Goal: Task Accomplishment & Management: Complete application form

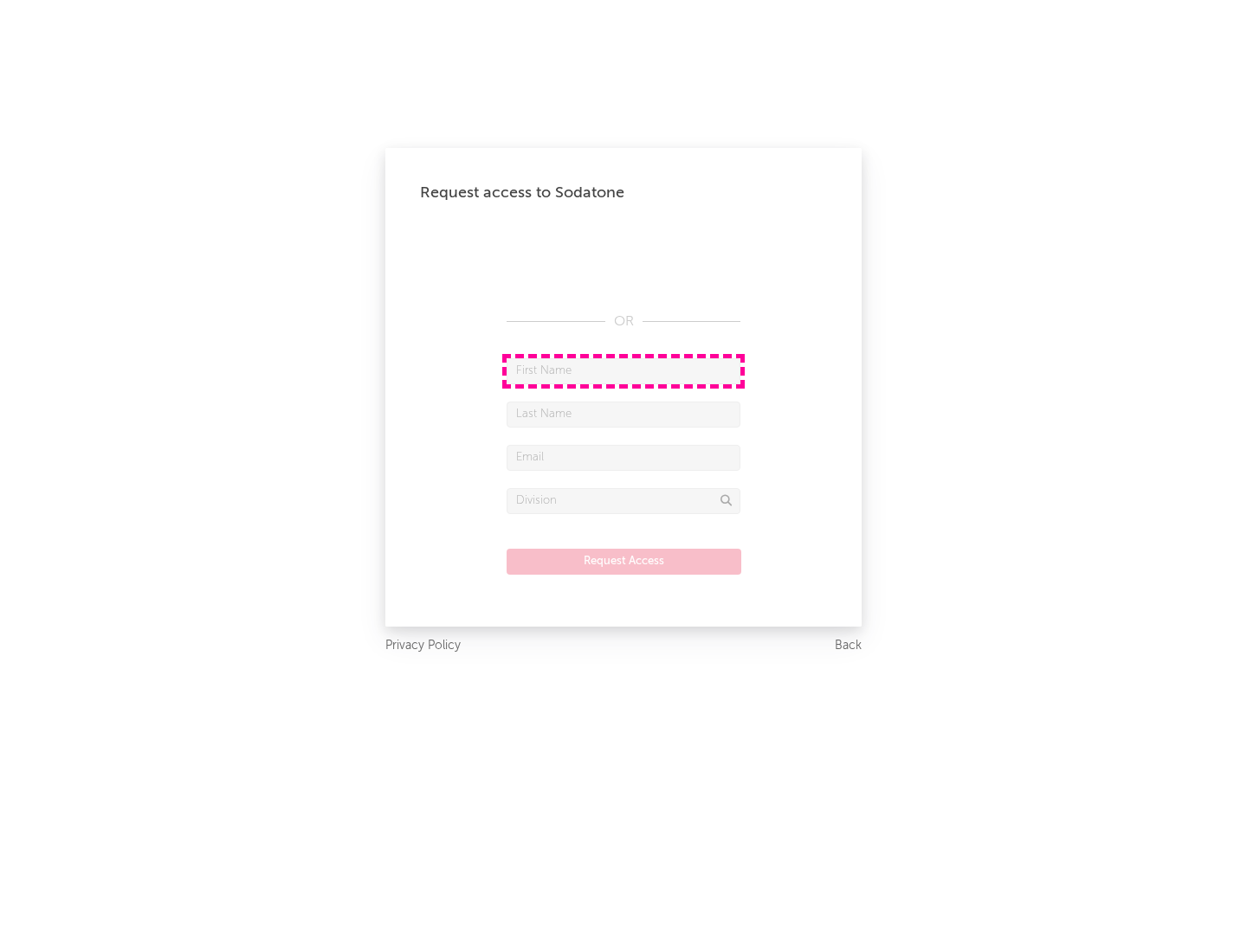
click at [624, 370] on input "text" at bounding box center [624, 371] width 234 height 26
type input "[PERSON_NAME]"
click at [624, 414] on input "text" at bounding box center [624, 414] width 234 height 26
type input "[PERSON_NAME]"
click at [624, 457] on input "text" at bounding box center [624, 457] width 234 height 26
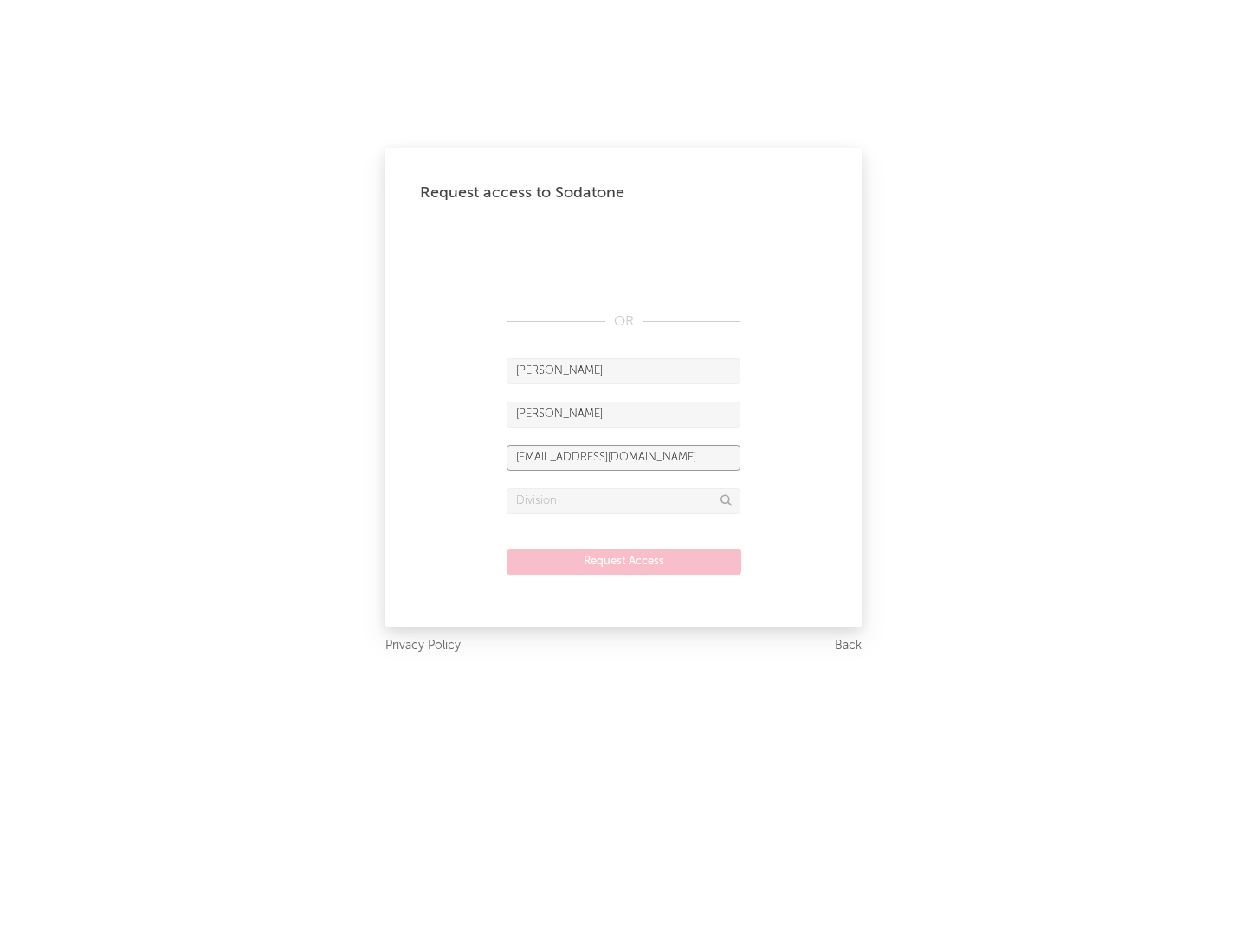
type input "[EMAIL_ADDRESS][DOMAIN_NAME]"
click at [624, 500] on input "text" at bounding box center [624, 501] width 234 height 26
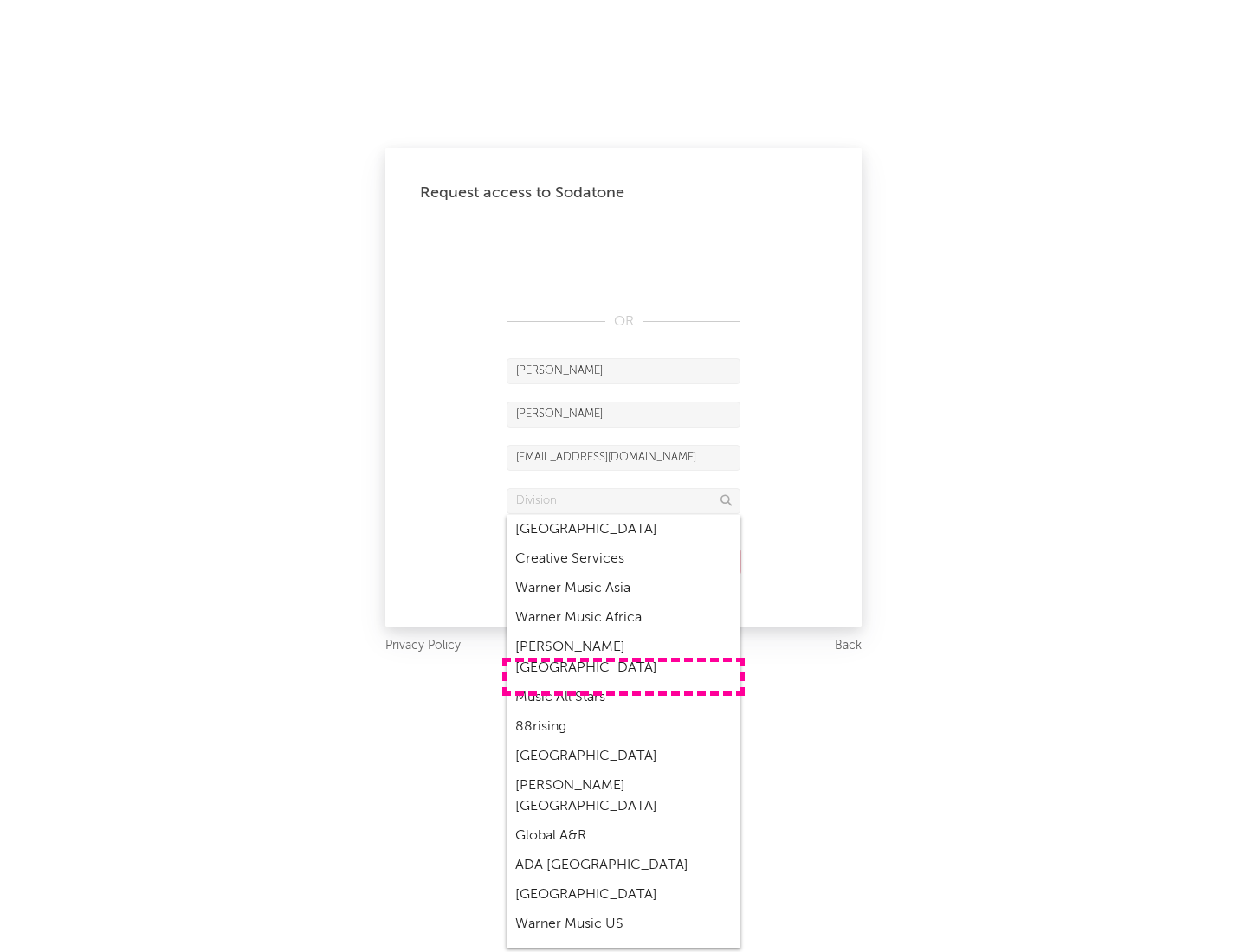
click at [624, 683] on div "Music All Stars" at bounding box center [624, 697] width 234 height 30
type input "Music All Stars"
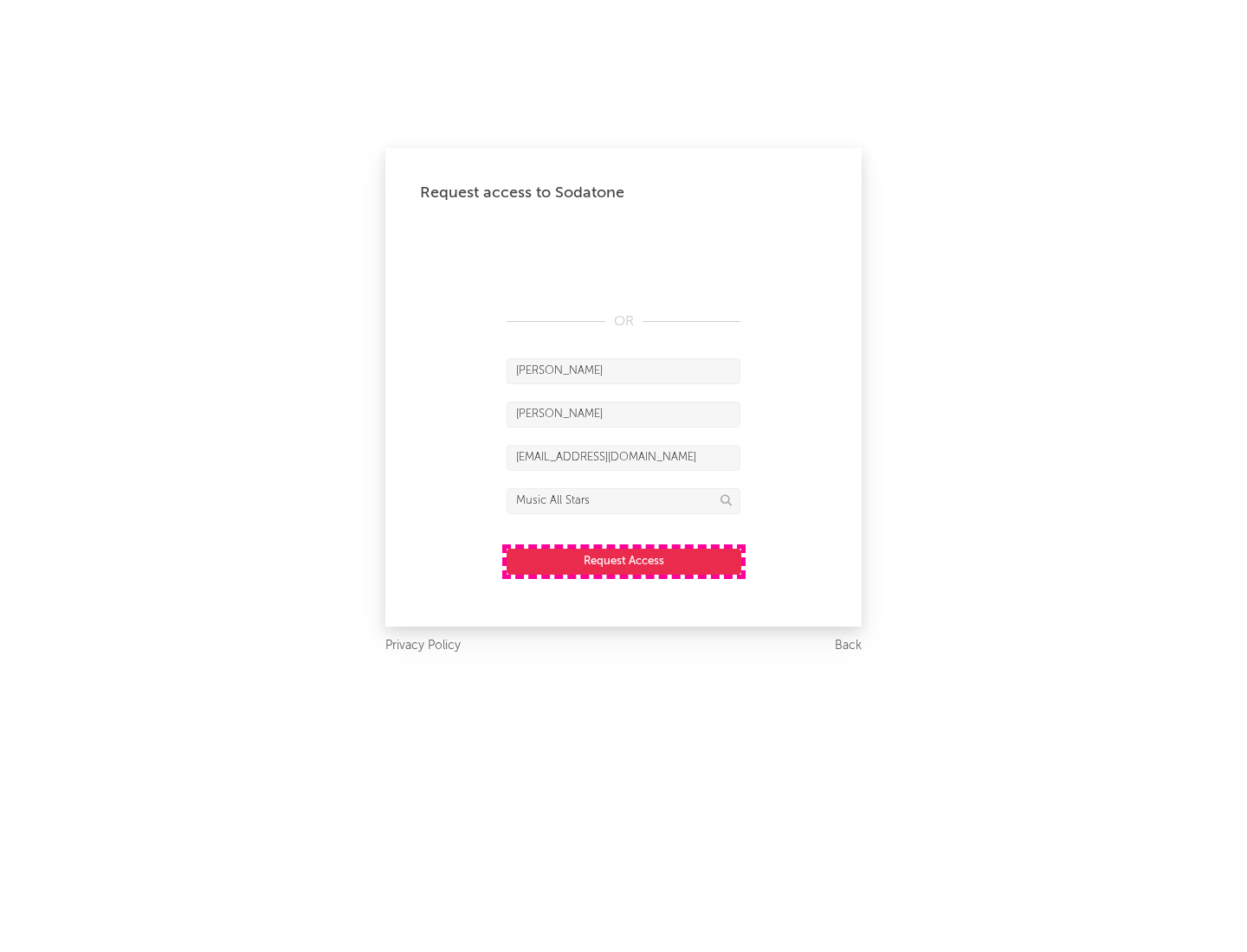
click at [624, 560] on button "Request Access" at bounding box center [624, 561] width 234 height 26
